Goal: Task Accomplishment & Management: Use online tool/utility

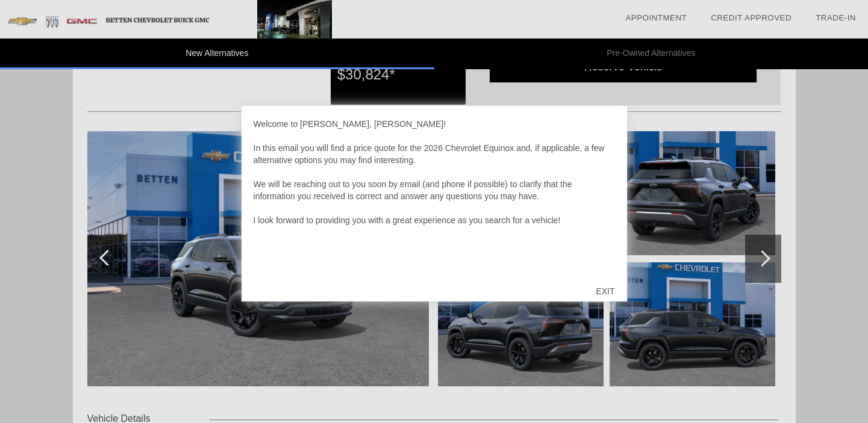
click at [607, 290] on div "EXIT" at bounding box center [605, 291] width 43 height 36
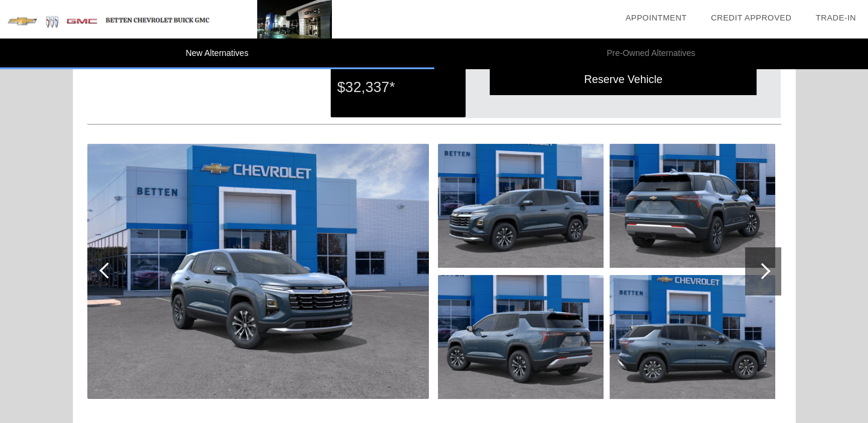
scroll to position [638, 0]
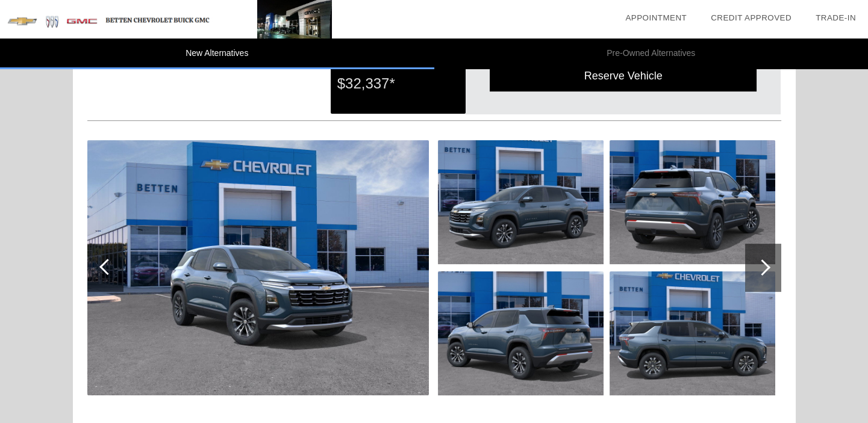
click at [492, 220] on img at bounding box center [521, 202] width 166 height 124
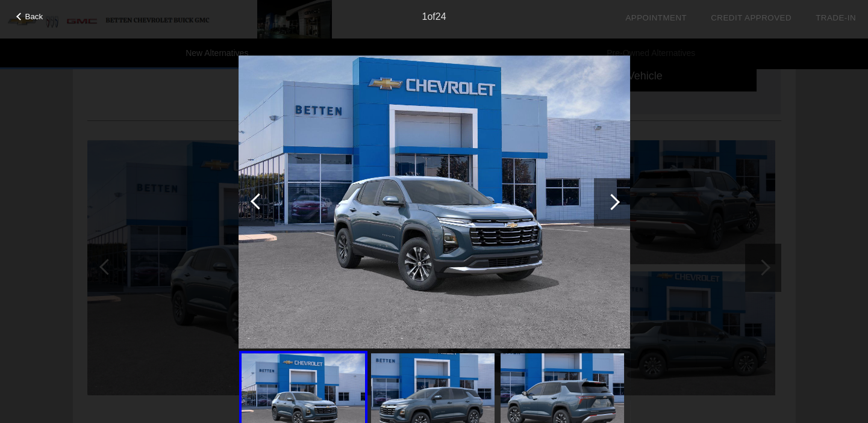
click at [438, 372] on img at bounding box center [432, 400] width 123 height 93
click at [313, 367] on div at bounding box center [303, 399] width 128 height 97
click at [612, 199] on div at bounding box center [611, 202] width 16 height 16
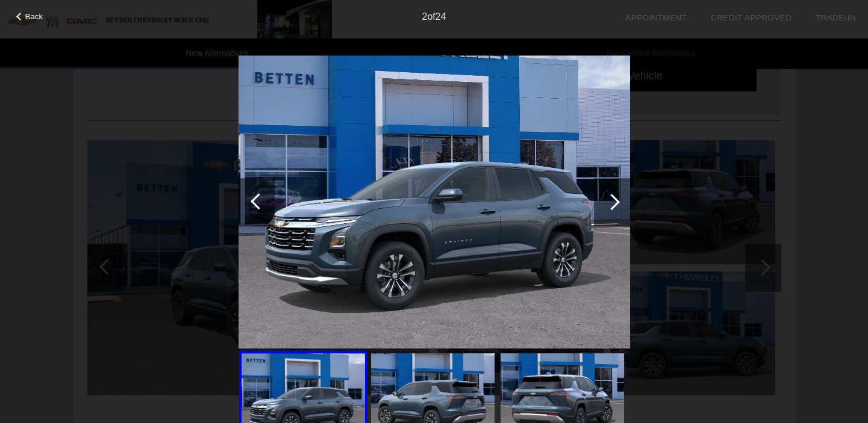
click at [612, 199] on div at bounding box center [611, 202] width 16 height 16
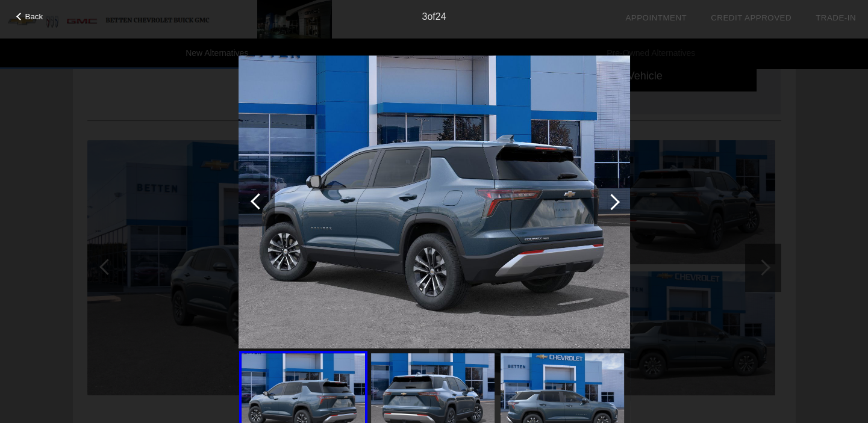
click at [612, 199] on div at bounding box center [611, 202] width 16 height 16
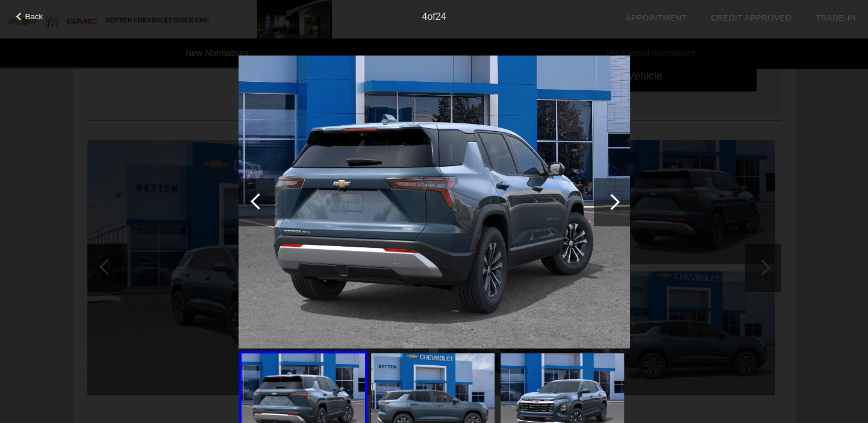
click at [612, 199] on div at bounding box center [611, 202] width 16 height 16
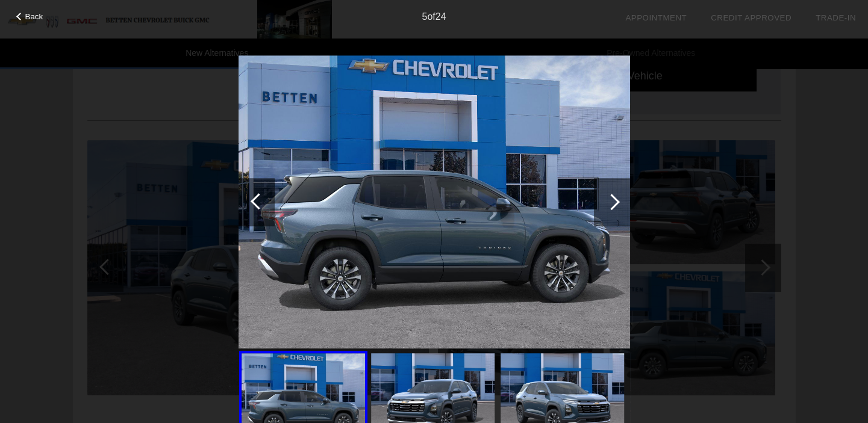
click at [612, 199] on div at bounding box center [611, 202] width 16 height 16
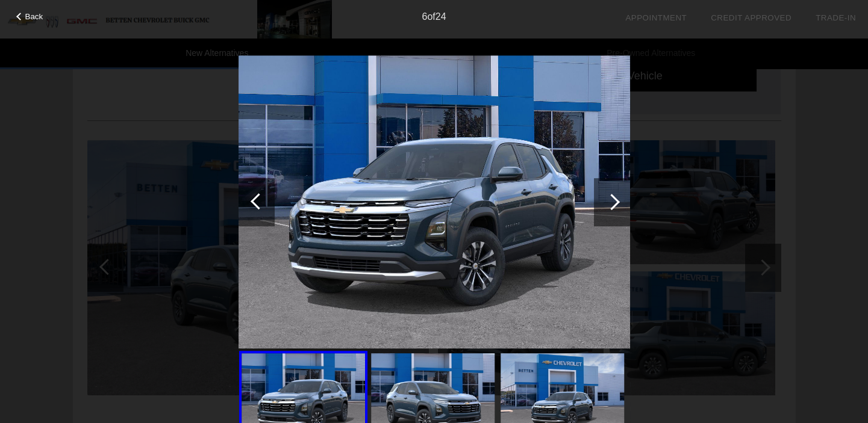
click at [612, 199] on div at bounding box center [611, 202] width 16 height 16
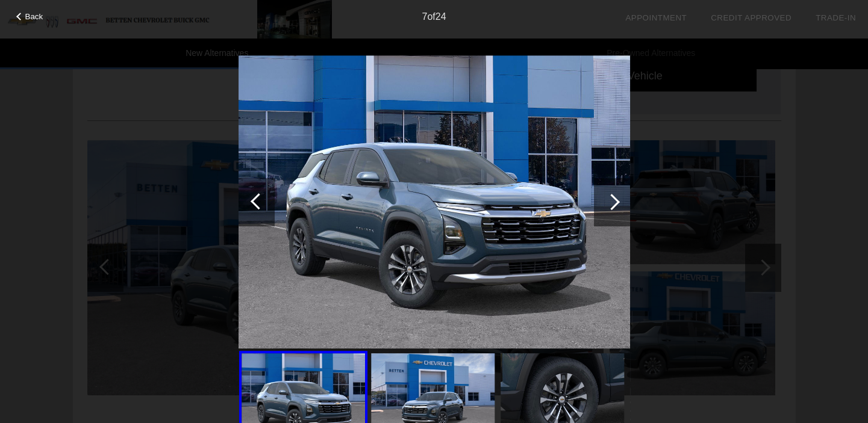
click at [612, 199] on div at bounding box center [611, 202] width 16 height 16
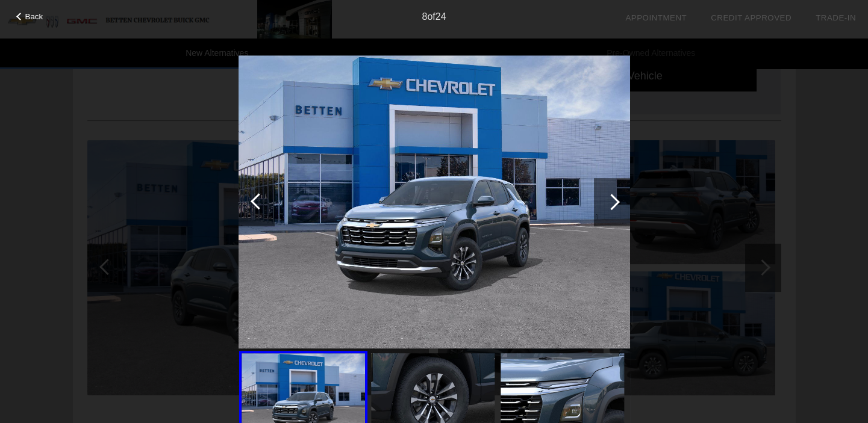
click at [612, 199] on div at bounding box center [611, 202] width 16 height 16
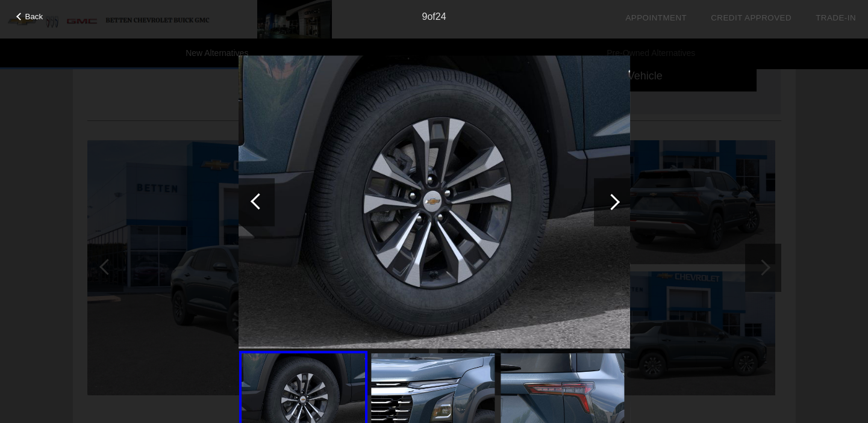
click at [612, 199] on div at bounding box center [611, 202] width 16 height 16
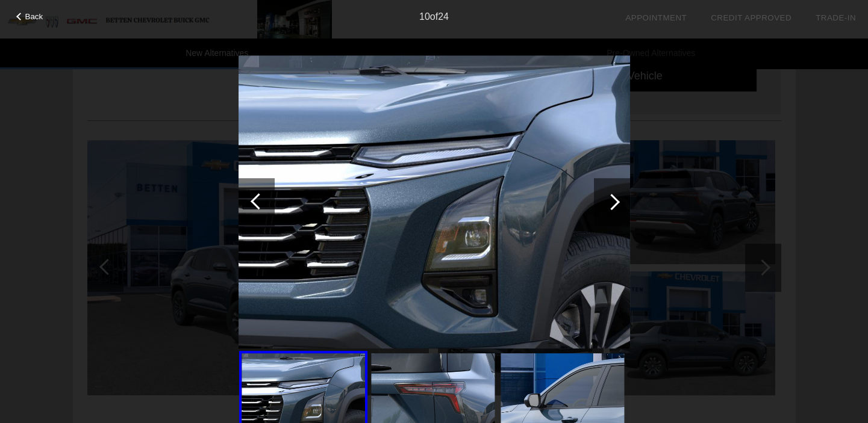
click at [612, 199] on div at bounding box center [611, 202] width 16 height 16
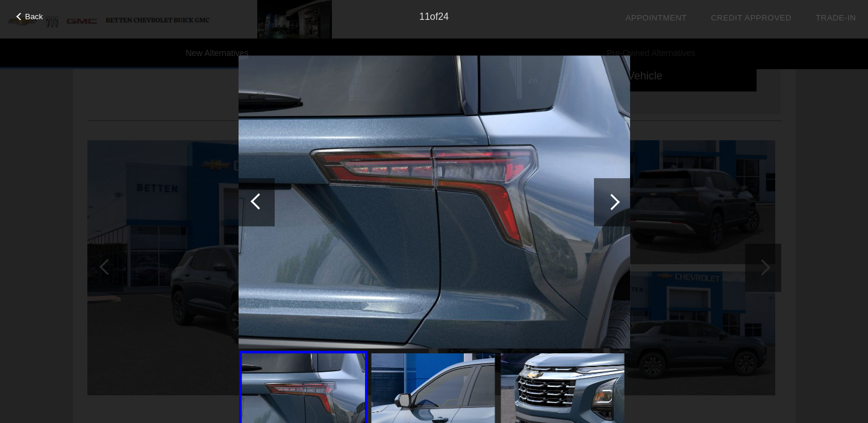
click at [612, 199] on div at bounding box center [611, 202] width 16 height 16
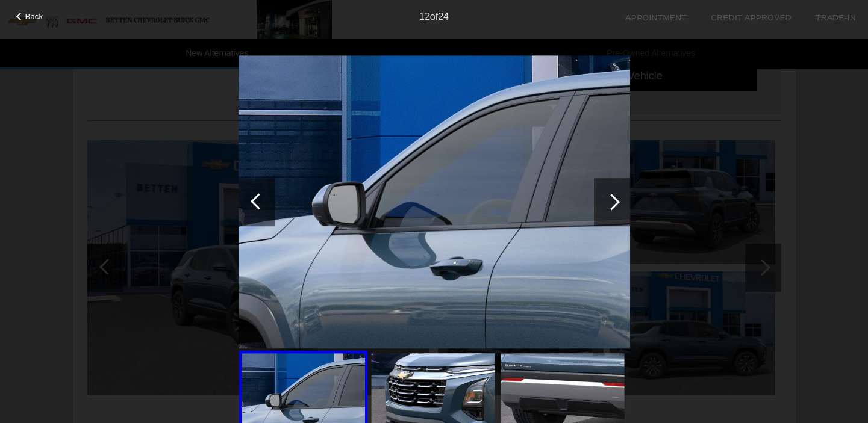
click at [612, 199] on div at bounding box center [611, 202] width 16 height 16
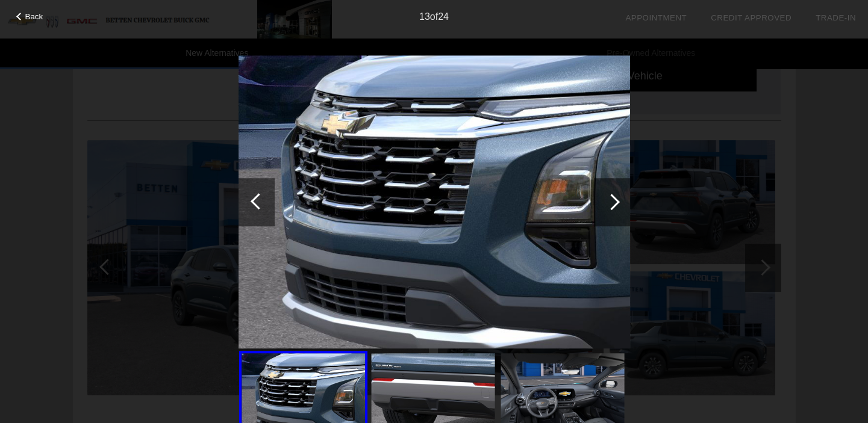
click at [612, 199] on div at bounding box center [611, 202] width 16 height 16
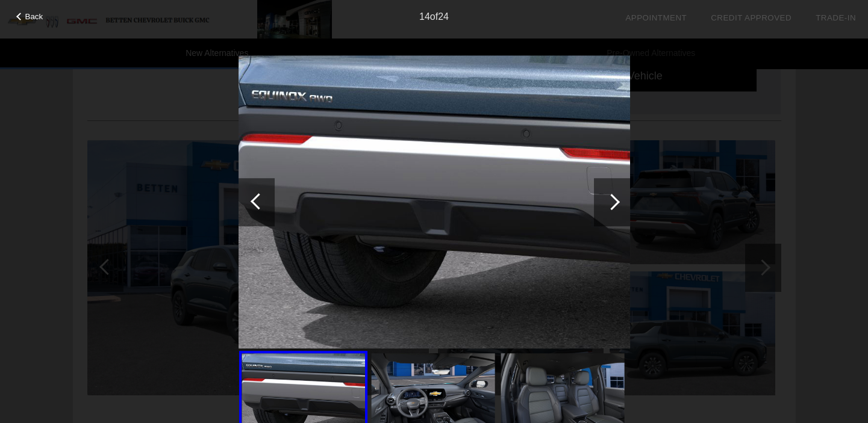
click at [849, 204] on div "Back 14 of 24" at bounding box center [434, 211] width 868 height 423
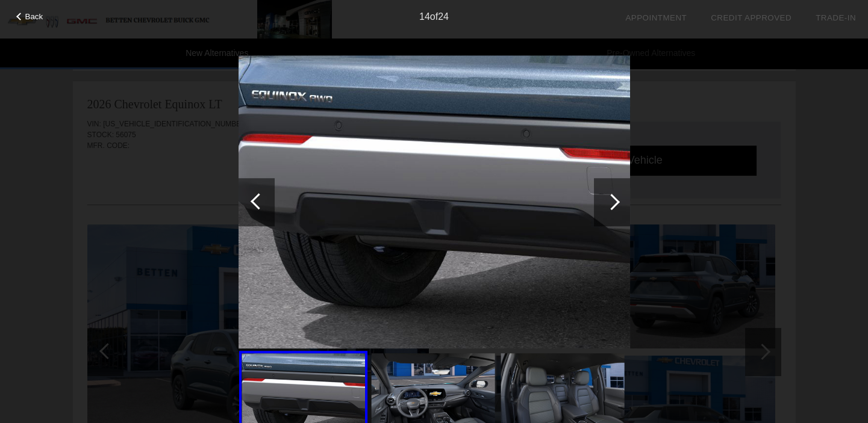
scroll to position [511, 0]
